Goal: Navigation & Orientation: Find specific page/section

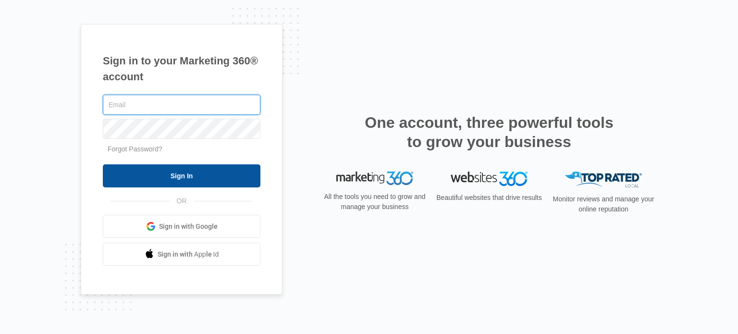
type input "[EMAIL_ADDRESS][DOMAIN_NAME]"
click at [201, 171] on input "Sign In" at bounding box center [182, 175] width 158 height 23
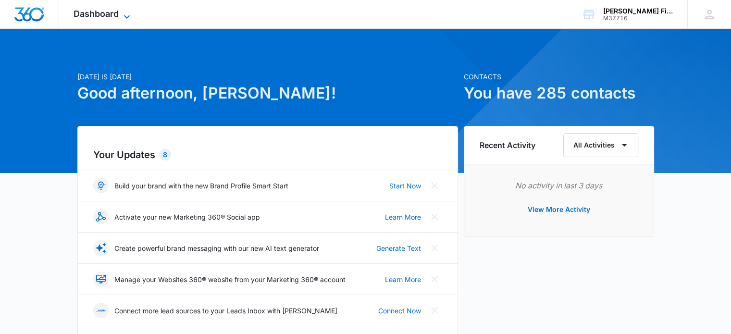
click at [93, 15] on span "Dashboard" at bounding box center [96, 14] width 45 height 10
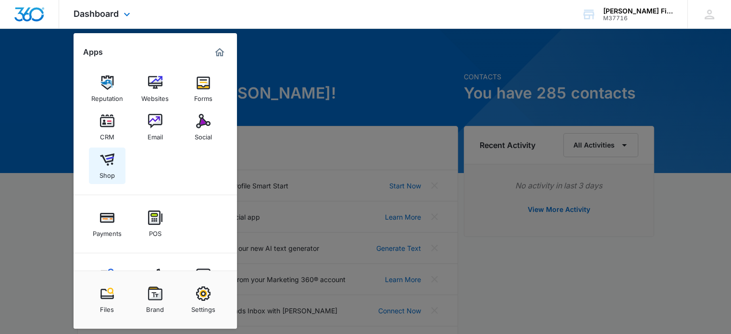
click at [109, 163] on img at bounding box center [107, 159] width 14 height 14
